Goal: Book appointment/travel/reservation

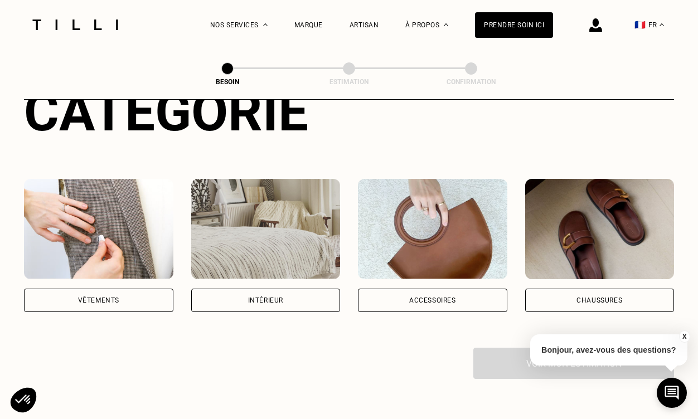
scroll to position [122, 0]
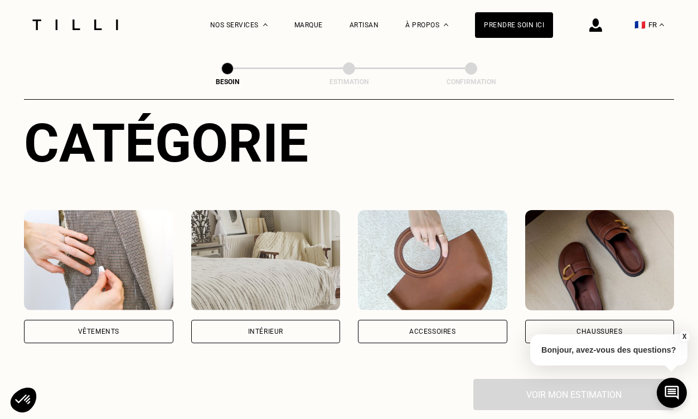
click at [144, 290] on img at bounding box center [98, 260] width 149 height 100
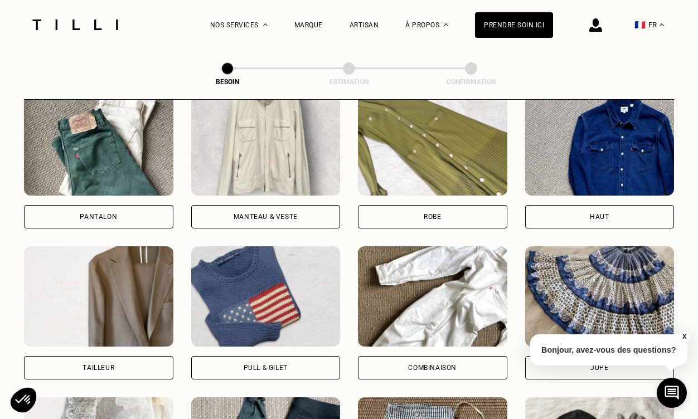
scroll to position [540, 0]
click at [411, 205] on div "Robe" at bounding box center [432, 216] width 149 height 23
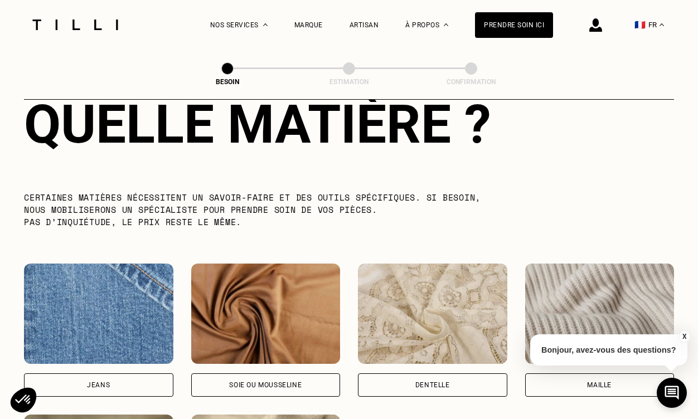
scroll to position [1231, 0]
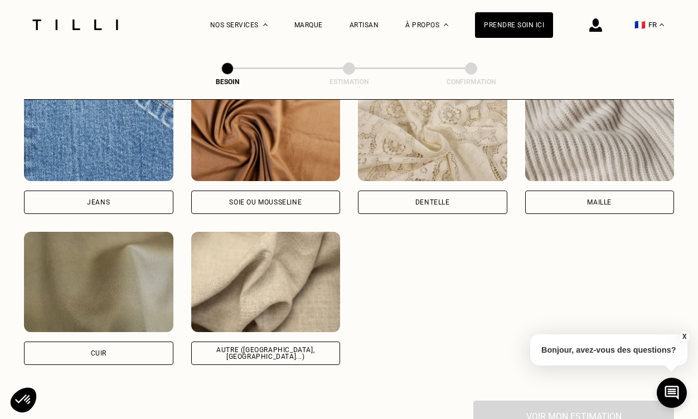
click at [265, 317] on img at bounding box center [265, 282] width 149 height 100
select select "FR"
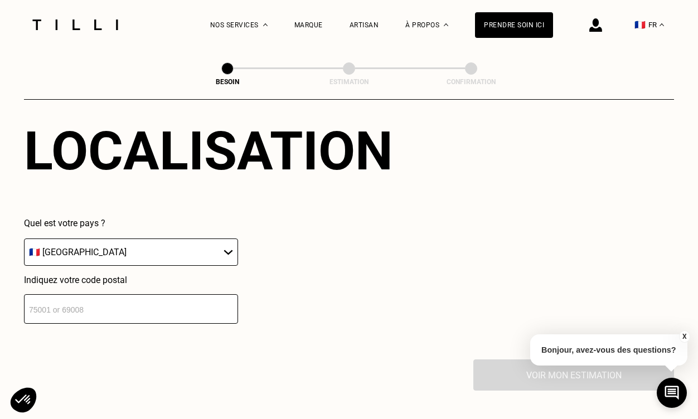
scroll to position [1549, 0]
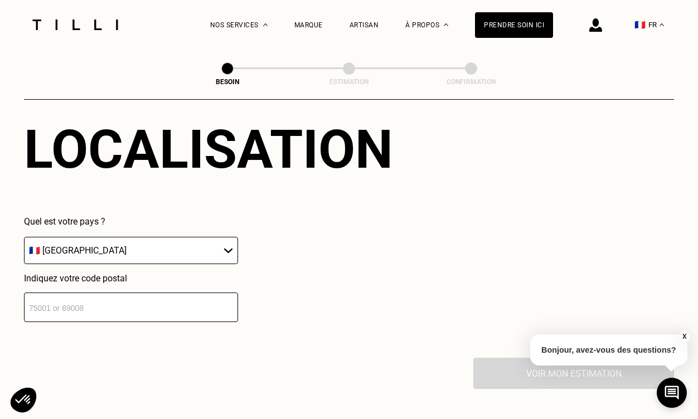
click at [208, 293] on input "number" at bounding box center [131, 308] width 214 height 30
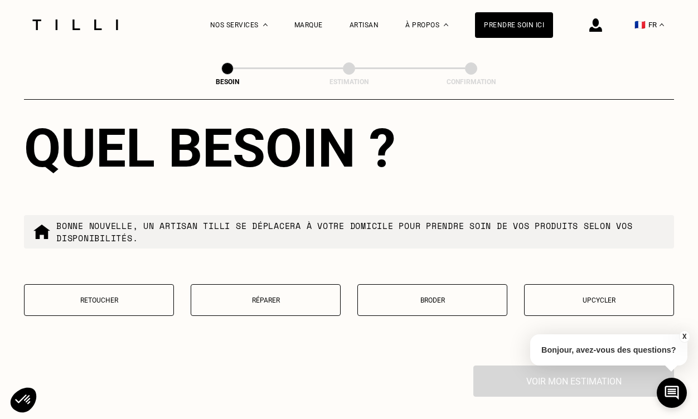
scroll to position [1828, 0]
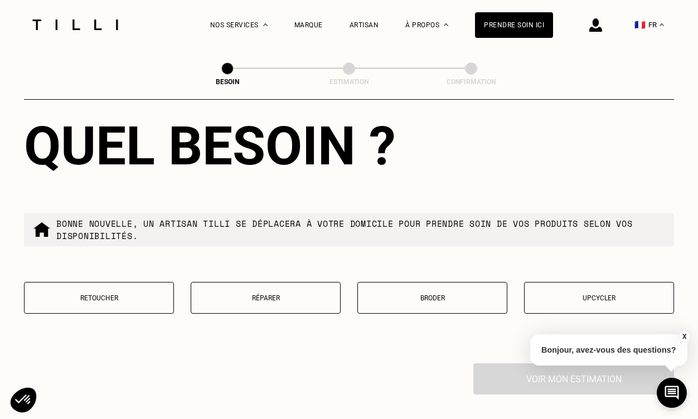
type input "69001"
click at [115, 294] on button "Retoucher" at bounding box center [99, 298] width 150 height 32
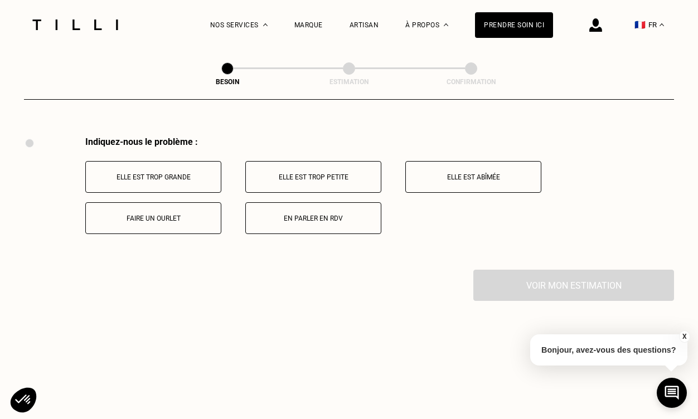
scroll to position [2055, 0]
click at [162, 173] on p "Elle est trop grande" at bounding box center [153, 177] width 124 height 8
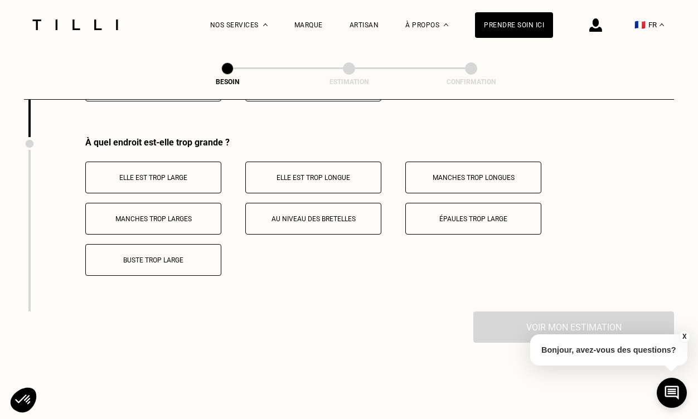
scroll to position [2189, 0]
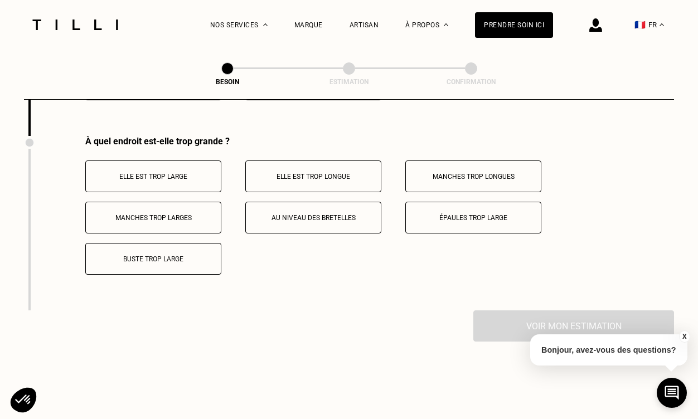
click at [200, 171] on button "Elle est trop large" at bounding box center [153, 177] width 136 height 32
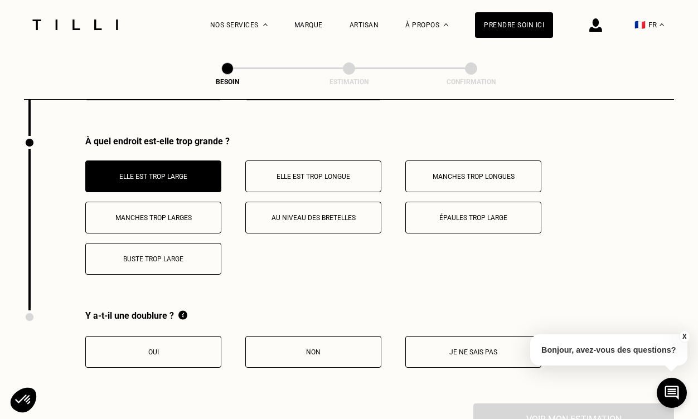
click at [424, 336] on button "Je ne sais pas" at bounding box center [473, 352] width 136 height 32
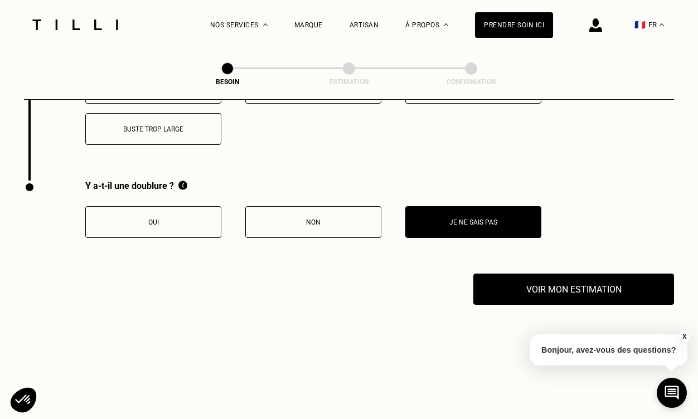
scroll to position [2329, 0]
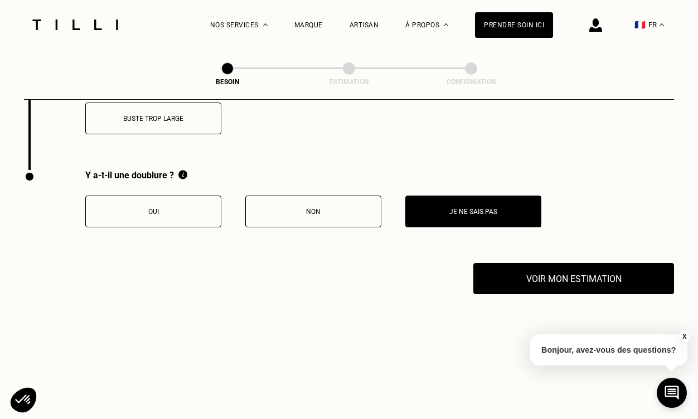
click at [512, 249] on div "Y a-t-il une doublure ? Oui Non Je ne sais pas" at bounding box center [282, 216] width 517 height 93
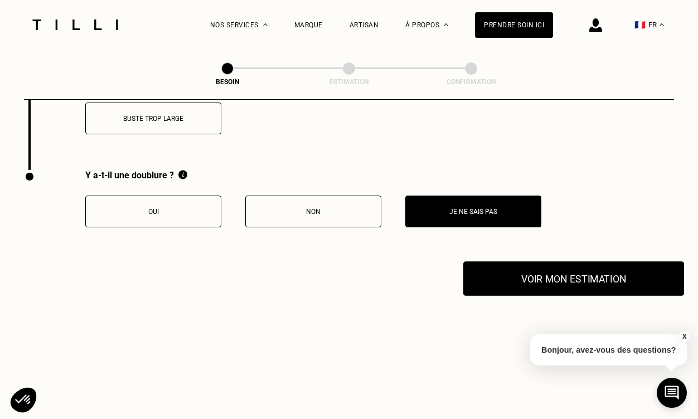
click at [503, 262] on button "Voir mon estimation" at bounding box center [573, 278] width 221 height 35
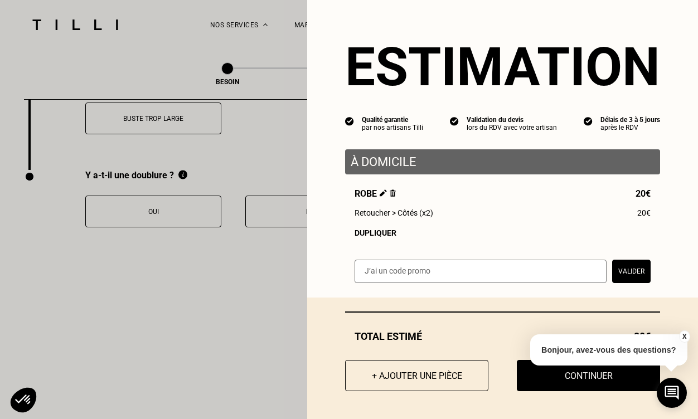
scroll to position [2476, 0]
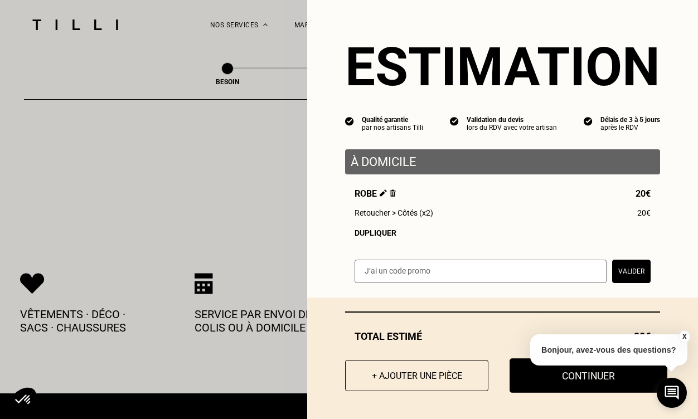
click at [544, 382] on button "Continuer" at bounding box center [588, 375] width 158 height 35
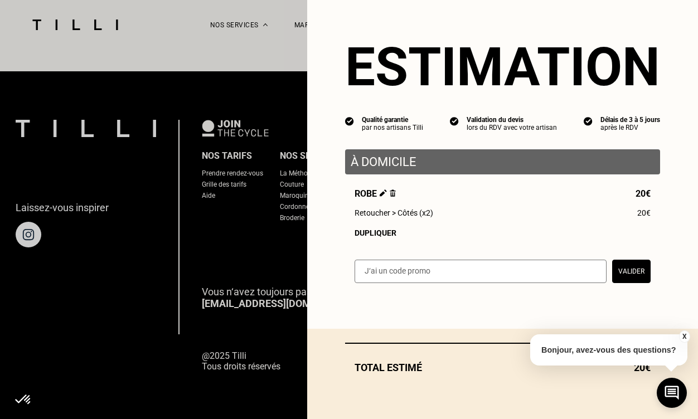
select select "FR"
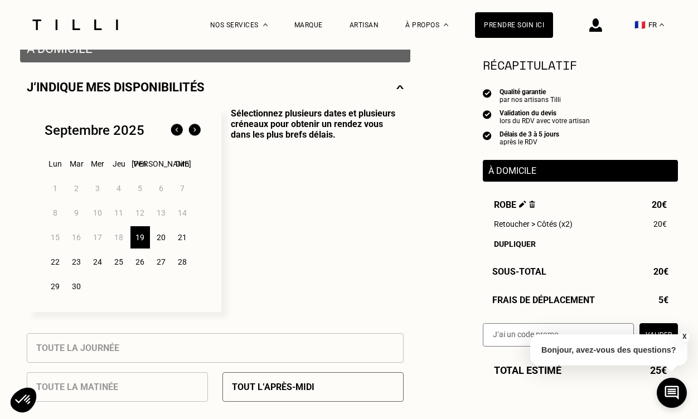
scroll to position [250, 0]
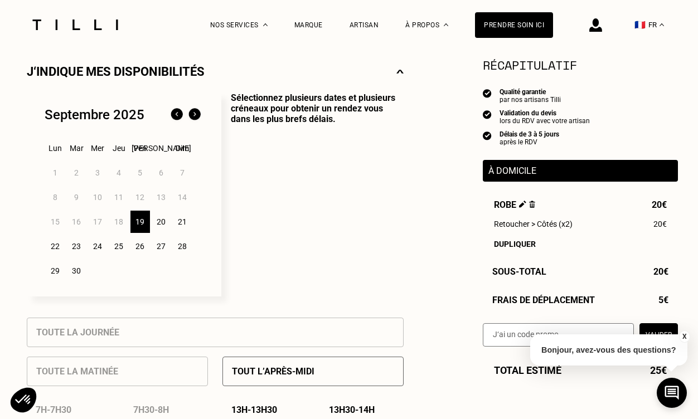
click at [164, 222] on div "20" at bounding box center [162, 222] width 20 height 22
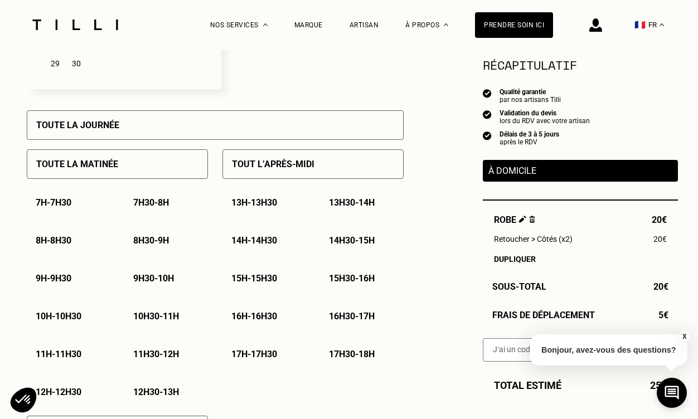
scroll to position [464, 0]
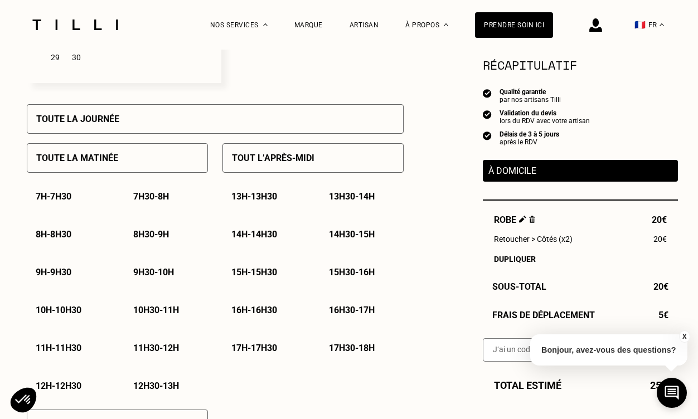
click at [71, 239] on p "8h - 8h30" at bounding box center [54, 234] width 36 height 11
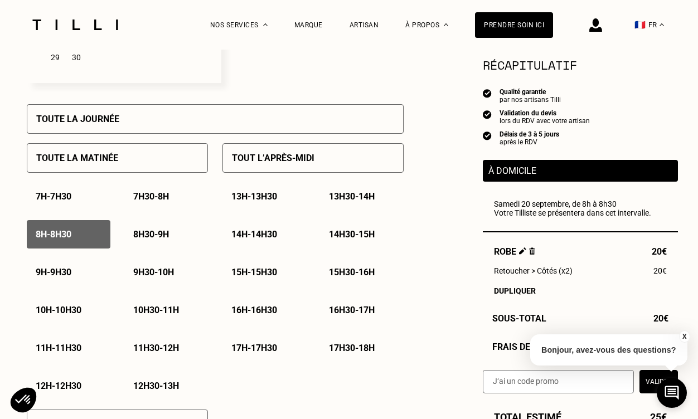
click at [351, 203] on div "13h30 - 14h" at bounding box center [362, 196] width 84 height 28
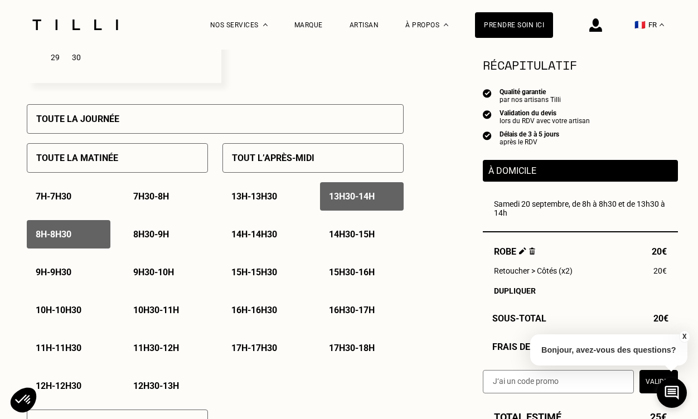
click at [342, 310] on p "16h30 - 17h" at bounding box center [352, 310] width 46 height 11
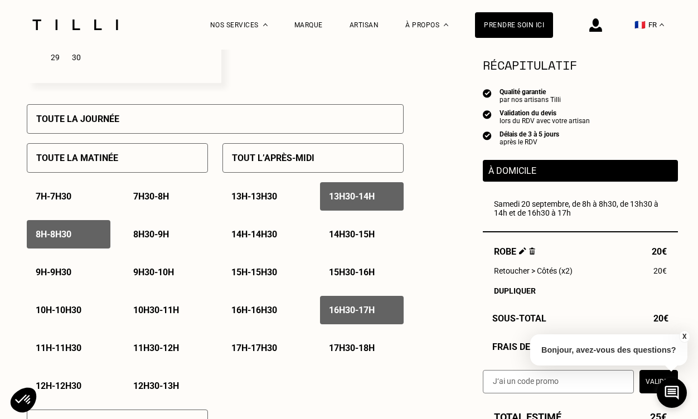
click at [343, 353] on p "17h30 - 18h" at bounding box center [352, 348] width 46 height 11
click at [277, 344] on p "17h - 17h30" at bounding box center [254, 348] width 46 height 11
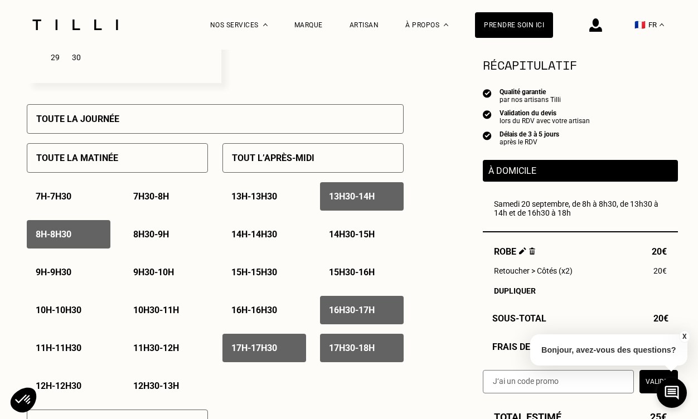
click at [167, 380] on div "12h30 - 13h" at bounding box center [166, 386] width 84 height 28
click at [168, 348] on p "11h30 - 12h" at bounding box center [156, 348] width 46 height 11
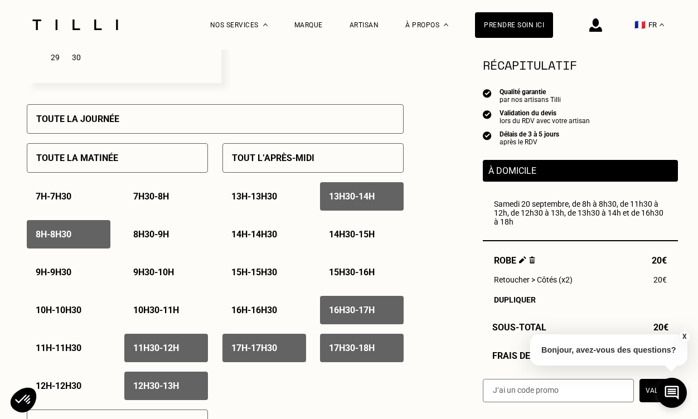
click at [168, 315] on p "10h30 - 11h" at bounding box center [156, 310] width 46 height 11
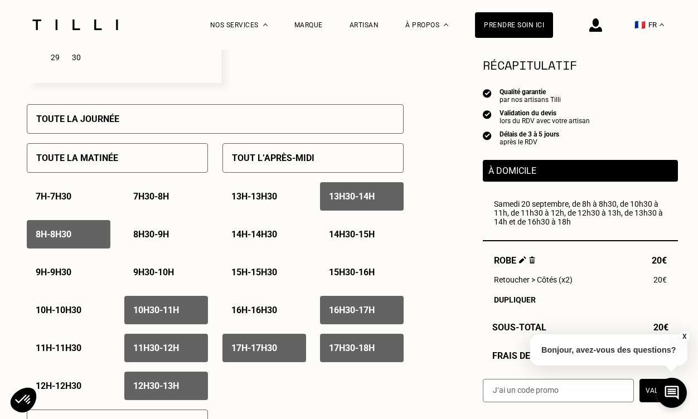
click at [169, 292] on div "7h - 7h30 7h30 - 8h 8h - 8h30 8h30 - 9h 9h - 9h30 9h30 - 10h 10h - 10h30 10h30 …" at bounding box center [117, 291] width 181 height 218
click at [169, 279] on div "9h30 - 10h" at bounding box center [166, 272] width 84 height 28
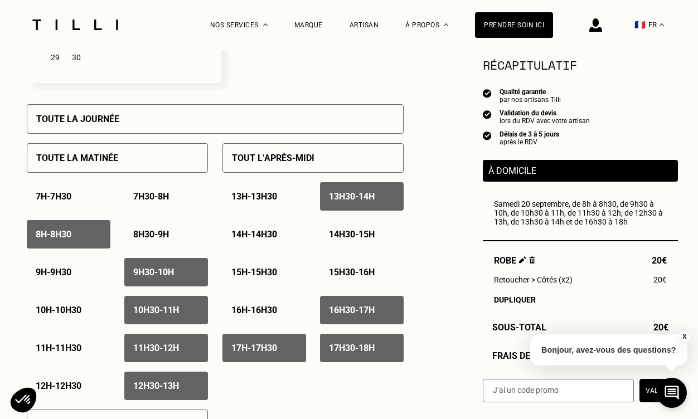
click at [162, 236] on p "8h30 - 9h" at bounding box center [151, 234] width 36 height 11
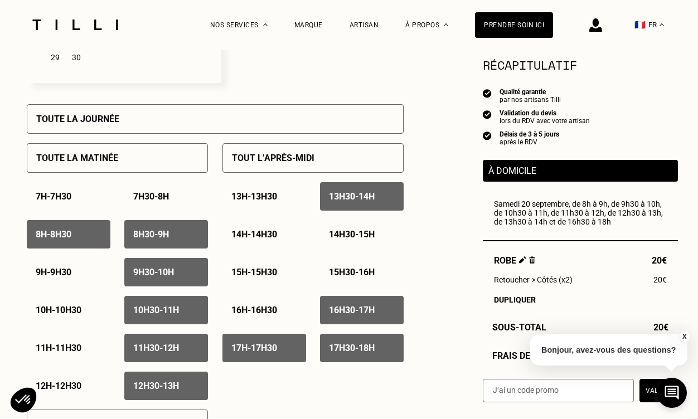
click at [71, 271] on p "9h - 9h30" at bounding box center [54, 272] width 36 height 11
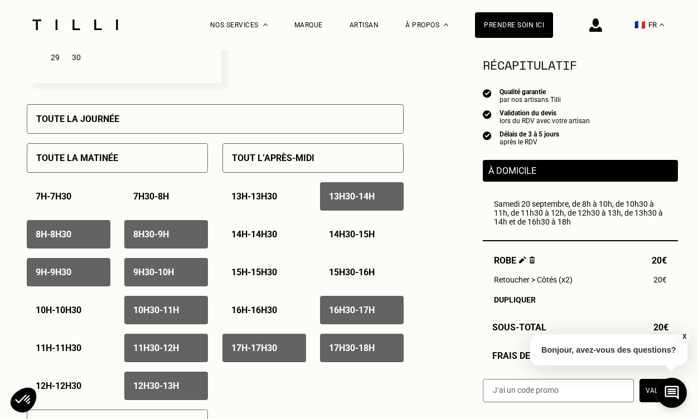
click at [72, 307] on p "10h - 10h30" at bounding box center [59, 310] width 46 height 11
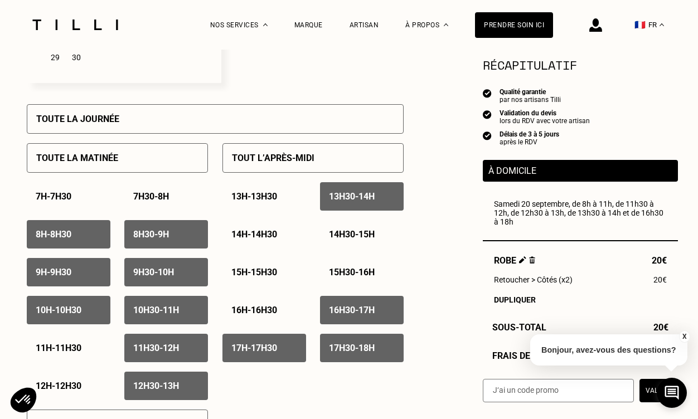
click at [68, 349] on p "11h - 11h30" at bounding box center [59, 348] width 46 height 11
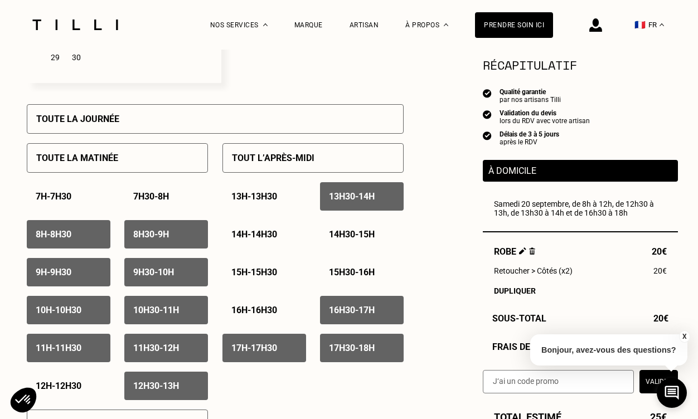
click at [65, 387] on p "12h - 12h30" at bounding box center [59, 386] width 46 height 11
click at [237, 206] on div "13h - 13h30" at bounding box center [264, 196] width 84 height 28
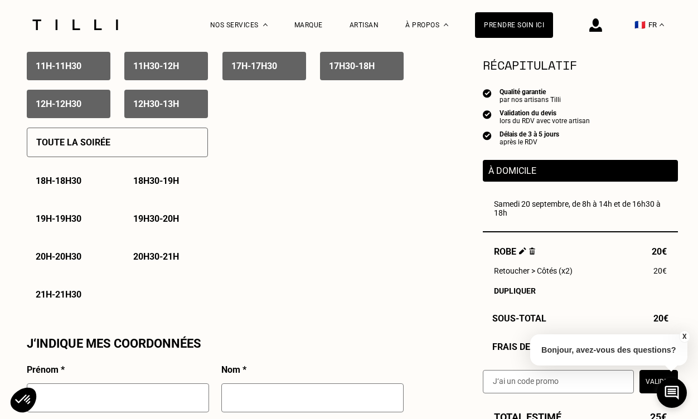
scroll to position [760, 0]
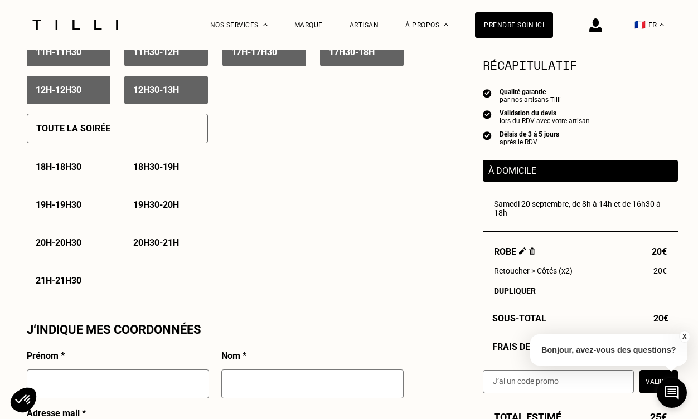
click at [122, 143] on div "Toute la soirée" at bounding box center [117, 129] width 181 height 30
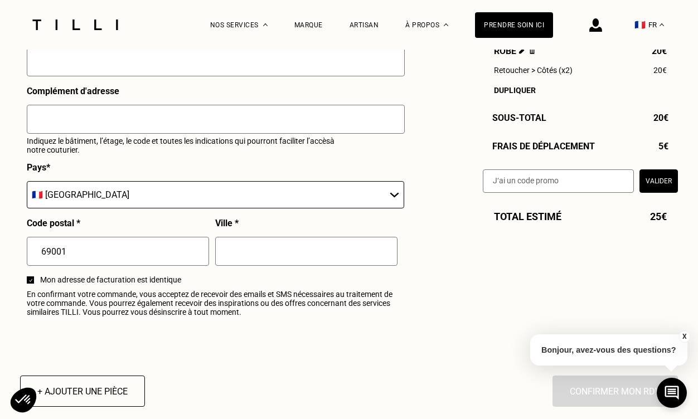
scroll to position [1315, 0]
